Goal: Check status: Check status

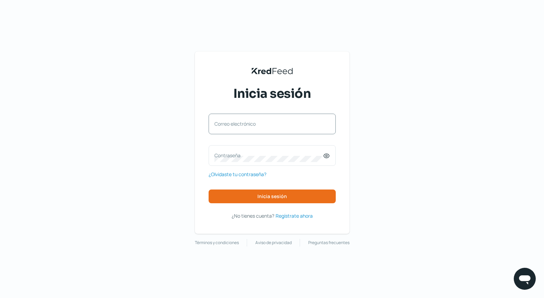
click at [265, 125] on label "Correo electrónico" at bounding box center [269, 124] width 109 height 7
click at [265, 125] on input "Correo electrónico" at bounding box center [273, 127] width 116 height 6
type input "tesoreria@kyindustrias.com"
click at [327, 155] on icon at bounding box center [327, 156] width 2 height 2
click at [324, 164] on div "Contraseña" at bounding box center [272, 155] width 127 height 21
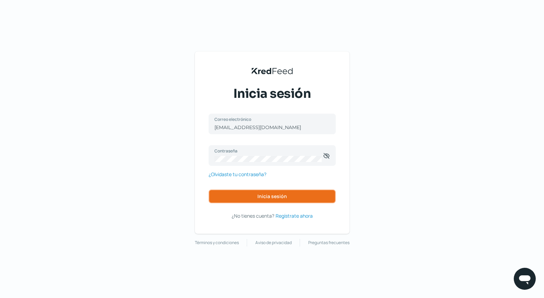
click at [296, 199] on button "Inicia sesión" at bounding box center [272, 197] width 127 height 14
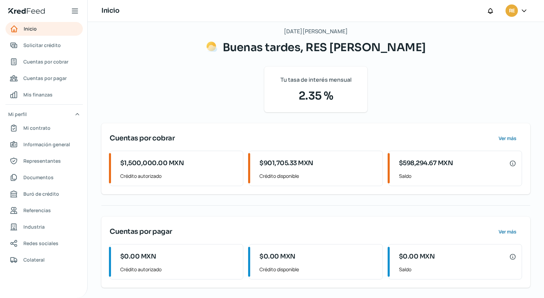
scroll to position [38, 0]
click at [48, 60] on span "Cuentas por cobrar" at bounding box center [45, 61] width 45 height 9
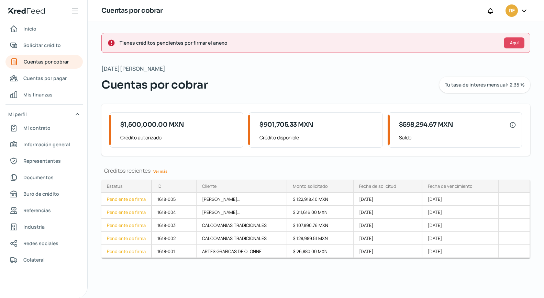
click at [162, 172] on link "Ver más" at bounding box center [161, 171] width 20 height 11
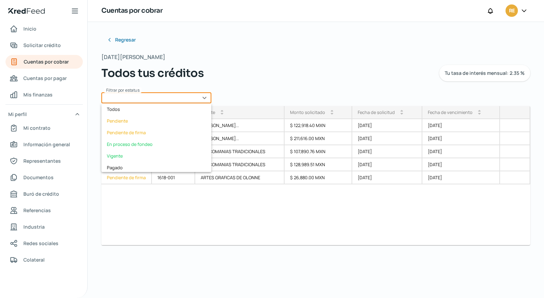
click at [206, 98] on input "text" at bounding box center [156, 97] width 110 height 11
click at [148, 145] on div "En proceso de fondeo" at bounding box center [156, 145] width 110 height 12
type input "En proceso de fondeo"
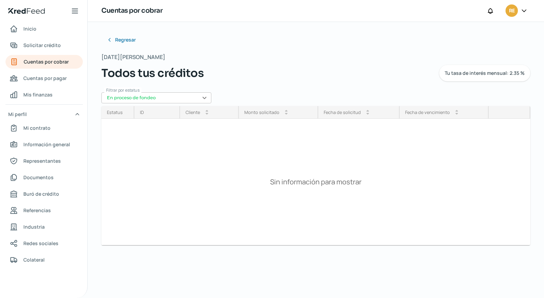
click at [524, 10] on icon at bounding box center [524, 10] width 7 height 7
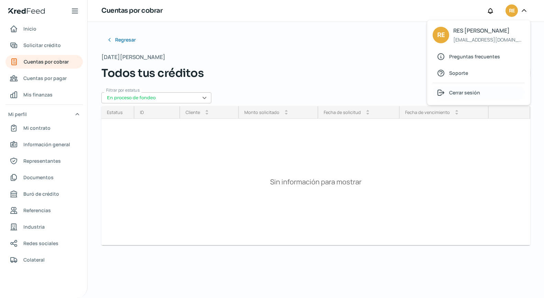
click at [457, 92] on span "Cerrar sesión" at bounding box center [464, 92] width 31 height 9
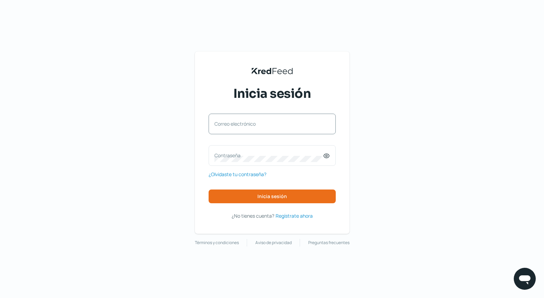
click at [239, 124] on label "Correo electrónico" at bounding box center [269, 124] width 109 height 7
click at [239, 124] on input "Correo electrónico" at bounding box center [273, 127] width 116 height 6
type input "[EMAIL_ADDRESS][DOMAIN_NAME]"
click at [324, 156] on icon at bounding box center [326, 156] width 7 height 7
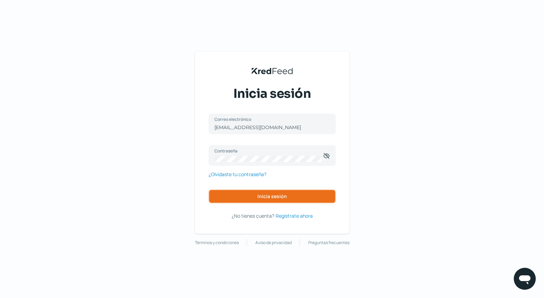
click at [280, 197] on span "Inicia sesión" at bounding box center [273, 196] width 30 height 5
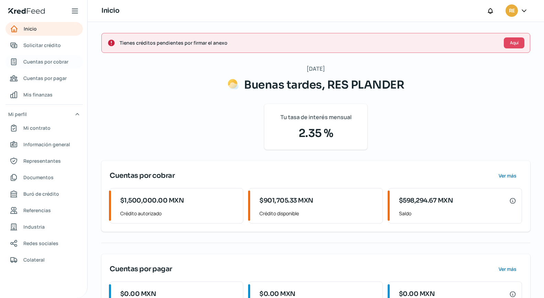
click at [44, 61] on span "Cuentas por cobrar" at bounding box center [45, 61] width 45 height 9
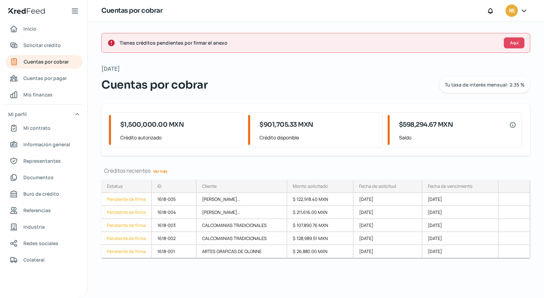
click at [521, 10] on icon at bounding box center [524, 10] width 7 height 7
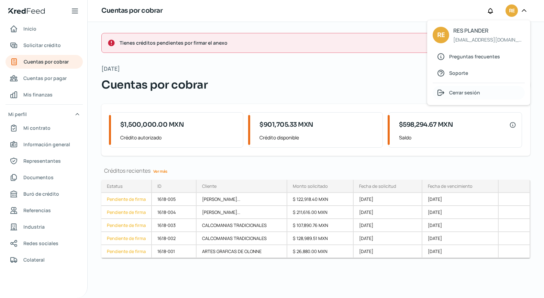
click at [446, 94] on div at bounding box center [443, 93] width 12 height 8
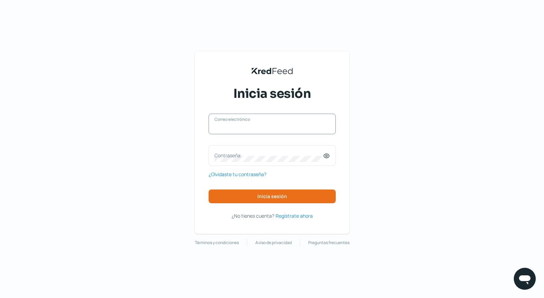
click at [274, 128] on input "Correo electrónico" at bounding box center [273, 127] width 116 height 6
type input "k"
type input "tesoreria@kyindustrias.com"
click at [327, 155] on icon at bounding box center [326, 156] width 7 height 7
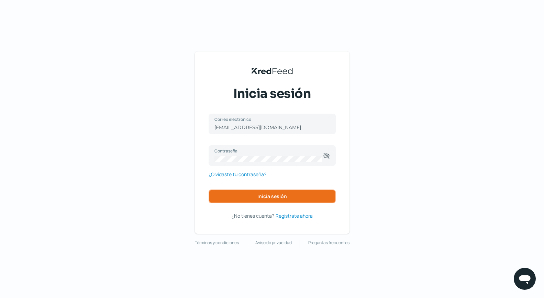
click at [277, 196] on span "Inicia sesión" at bounding box center [273, 196] width 30 height 5
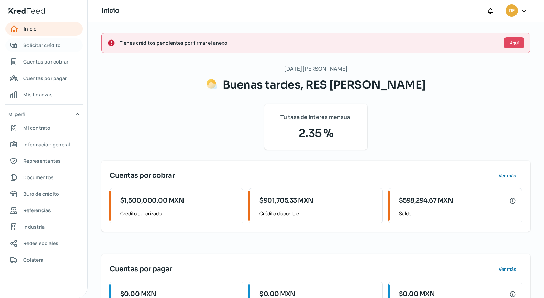
click at [46, 45] on span "Solicitar crédito" at bounding box center [41, 45] width 37 height 9
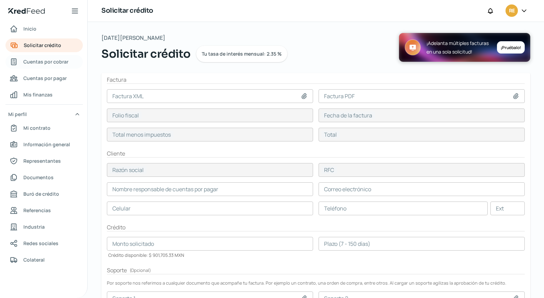
click at [42, 62] on span "Cuentas por cobrar" at bounding box center [45, 61] width 45 height 9
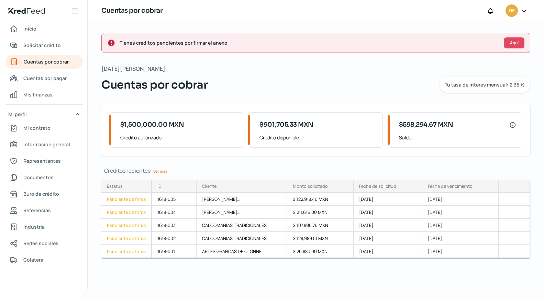
click at [166, 171] on link "Ver más" at bounding box center [161, 171] width 20 height 11
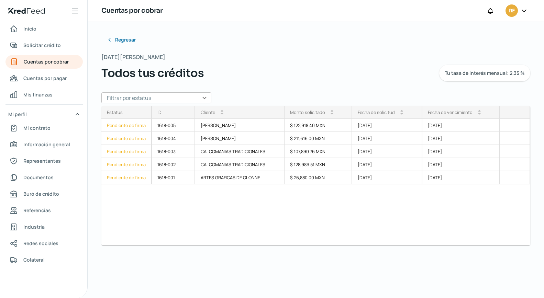
click at [203, 97] on input "text" at bounding box center [156, 97] width 110 height 11
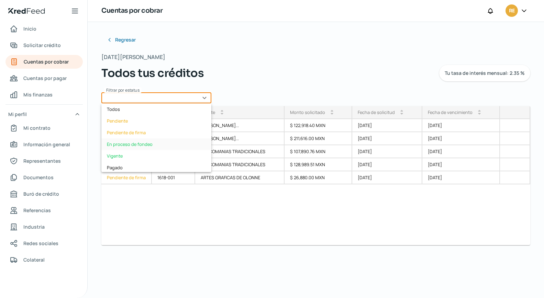
click at [140, 146] on div "En proceso de fondeo" at bounding box center [156, 145] width 110 height 12
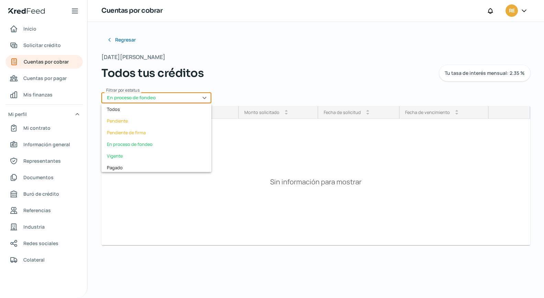
click at [205, 98] on input "En proceso de fondeo" at bounding box center [156, 97] width 110 height 11
click at [148, 136] on div "Pendiente de firma" at bounding box center [156, 133] width 110 height 12
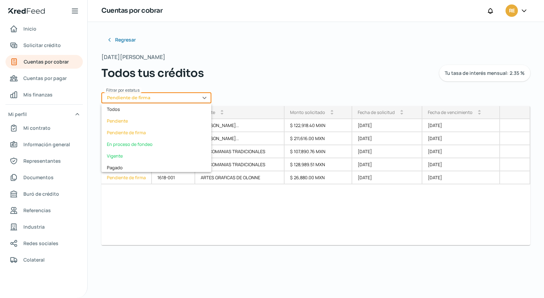
click at [206, 98] on input "Pendiente de firma" at bounding box center [156, 97] width 110 height 11
click at [147, 137] on div "Pendiente de firma" at bounding box center [156, 133] width 110 height 12
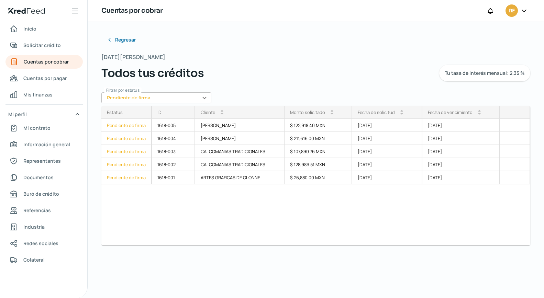
click at [206, 100] on input "Pendiente de firma" at bounding box center [156, 97] width 110 height 11
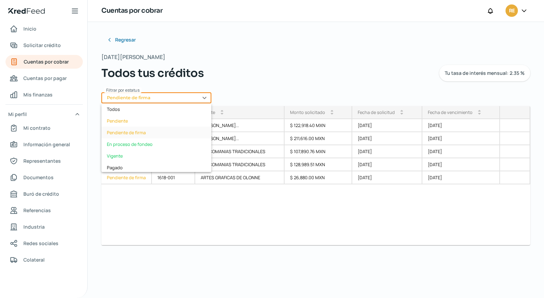
click at [154, 132] on div "Pendiente de firma" at bounding box center [156, 133] width 110 height 12
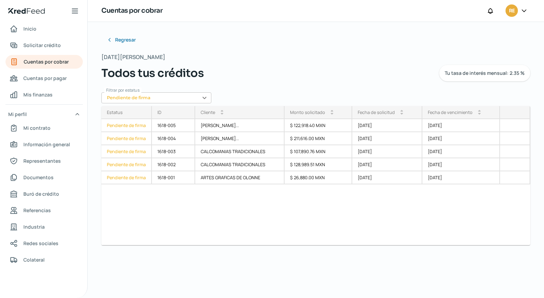
click at [207, 98] on input "Pendiente de firma" at bounding box center [156, 97] width 110 height 11
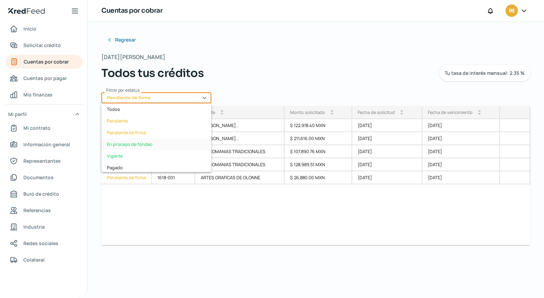
click at [150, 144] on div "En proceso de fondeo" at bounding box center [156, 145] width 110 height 12
type input "En proceso de fondeo"
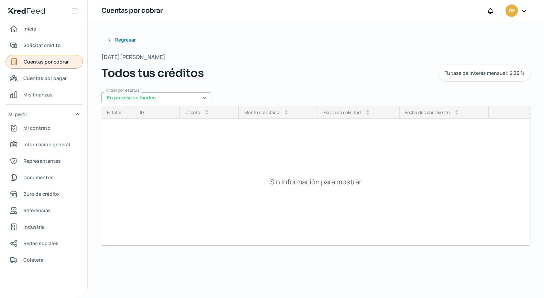
click at [55, 62] on span "Cuentas por cobrar" at bounding box center [46, 61] width 45 height 9
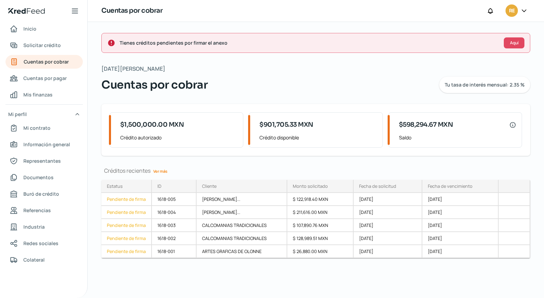
click at [261, 84] on div "Cuentas por cobrar Tu tasa de interés mensual: 2.35 %" at bounding box center [315, 85] width 429 height 17
click at [524, 10] on icon at bounding box center [524, 10] width 7 height 7
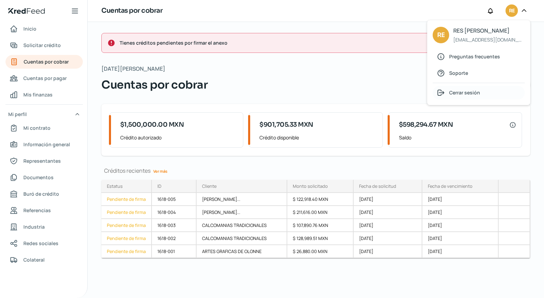
click at [478, 96] on span "Cerrar sesión" at bounding box center [464, 92] width 31 height 9
